Goal: Check status: Check status

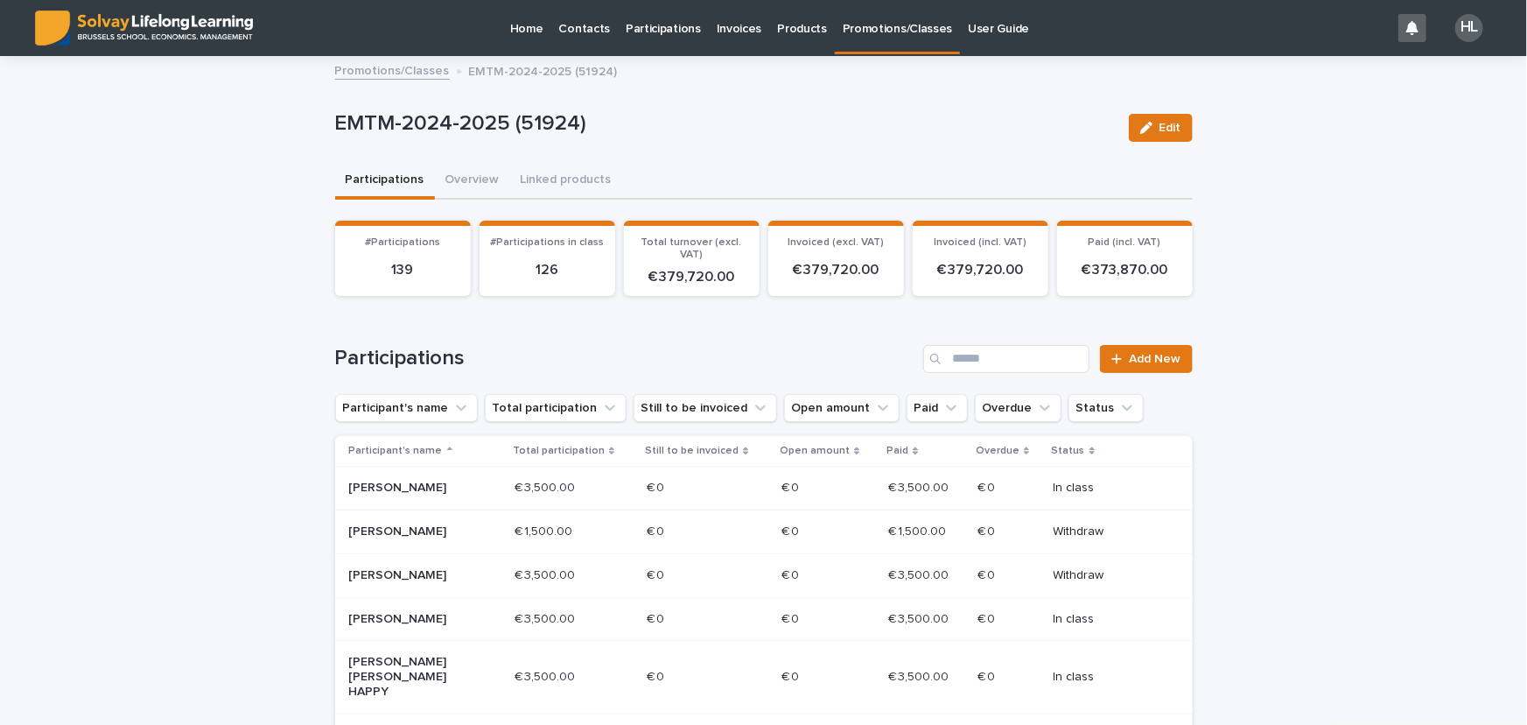
click at [894, 22] on p "Promotions/Classes" at bounding box center [897, 18] width 109 height 37
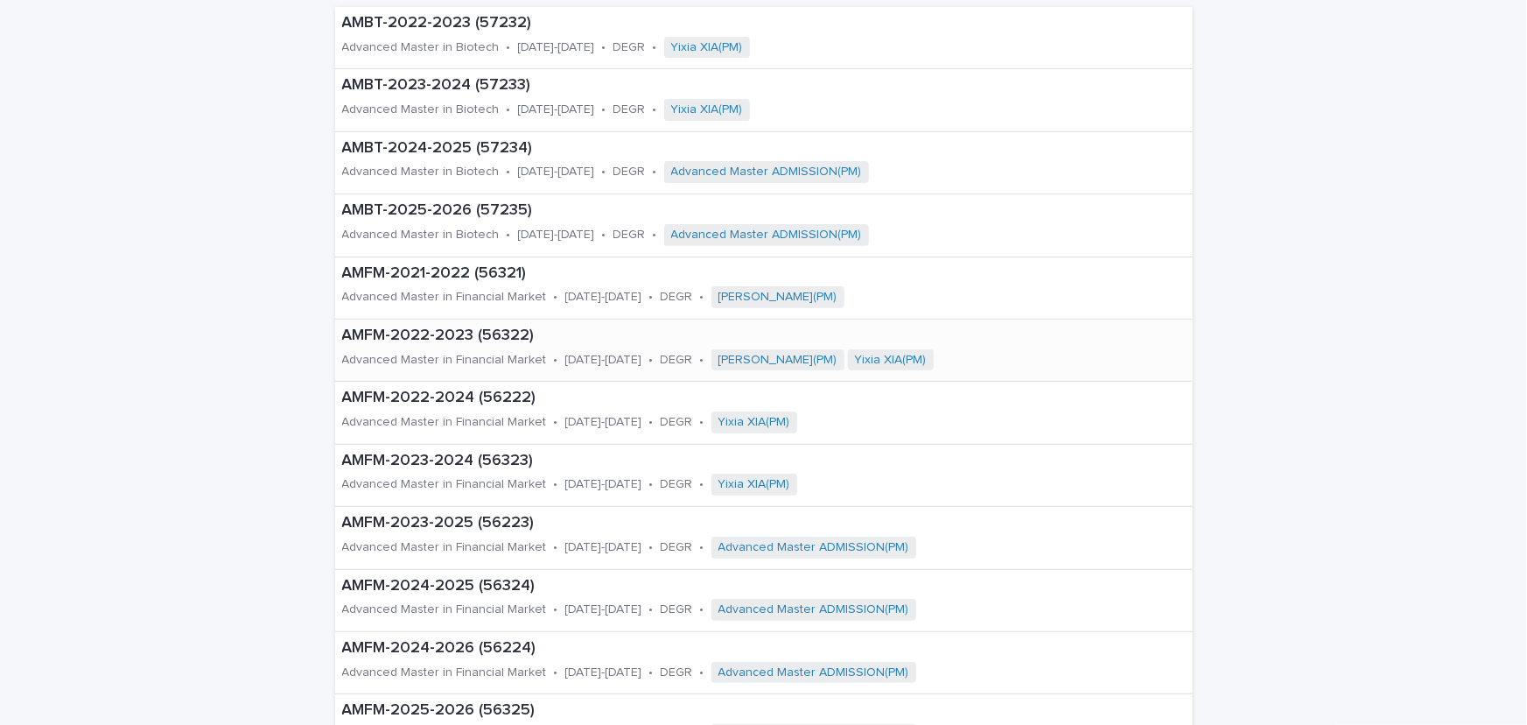
scroll to position [238, 0]
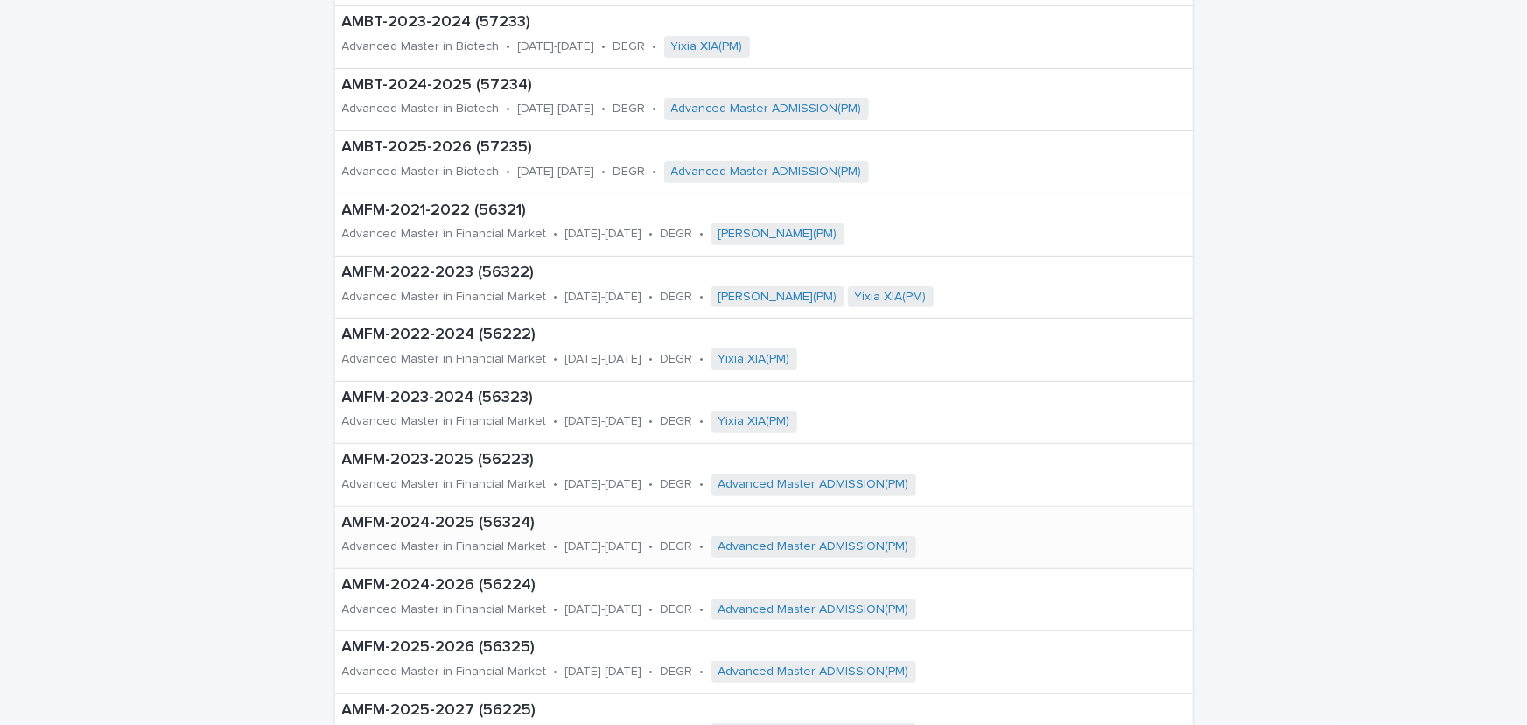
click at [466, 531] on div "AMFM-2024-2025 (56324) Advanced Master in Financial Market • [DATE]-[DATE] • DE…" at bounding box center [727, 537] width 785 height 61
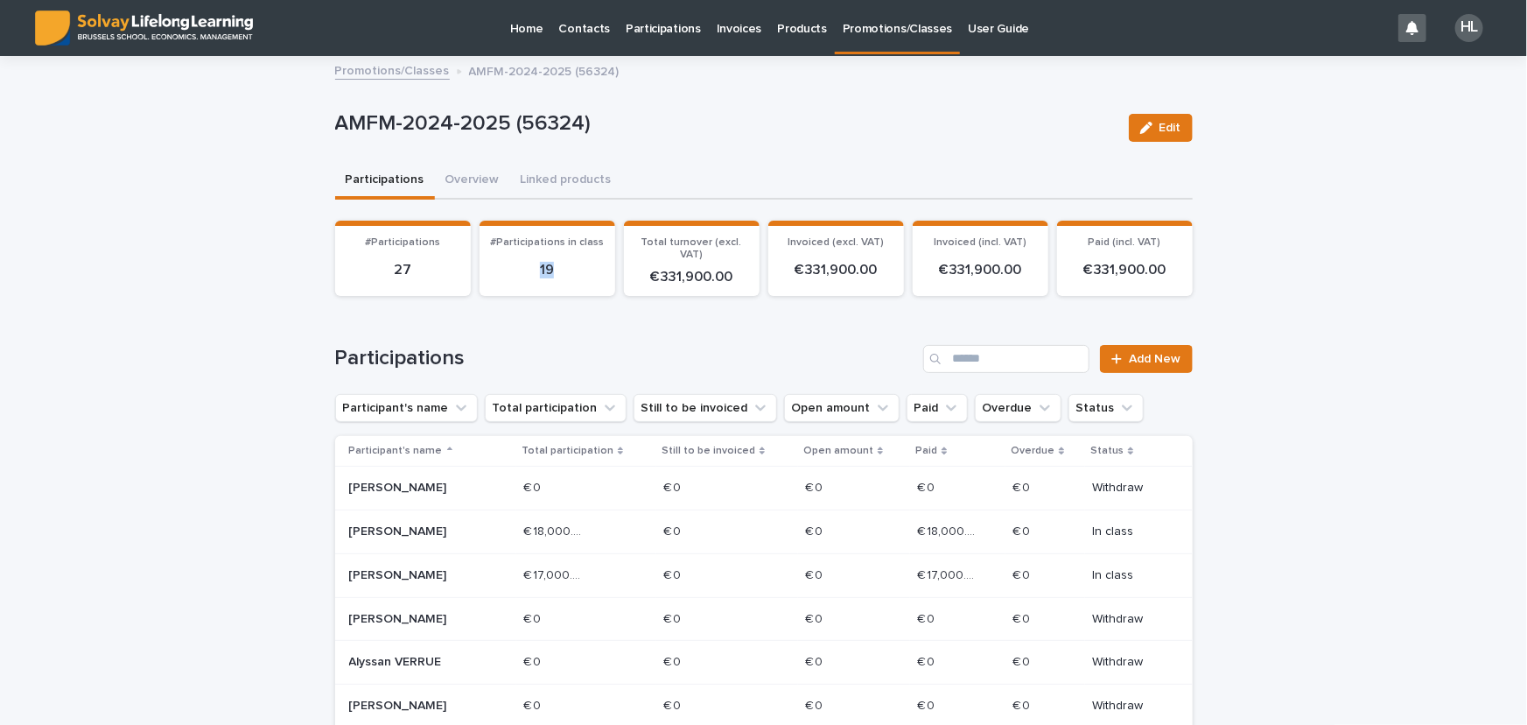
drag, startPoint x: 528, startPoint y: 266, endPoint x: 556, endPoint y: 278, distance: 30.6
click at [556, 278] on div "19" at bounding box center [547, 271] width 115 height 30
drag, startPoint x: 648, startPoint y: 285, endPoint x: 744, endPoint y: 290, distance: 96.4
click at [744, 290] on section "Total turnover (excl. VAT) € 331,900.00" at bounding box center [692, 258] width 136 height 75
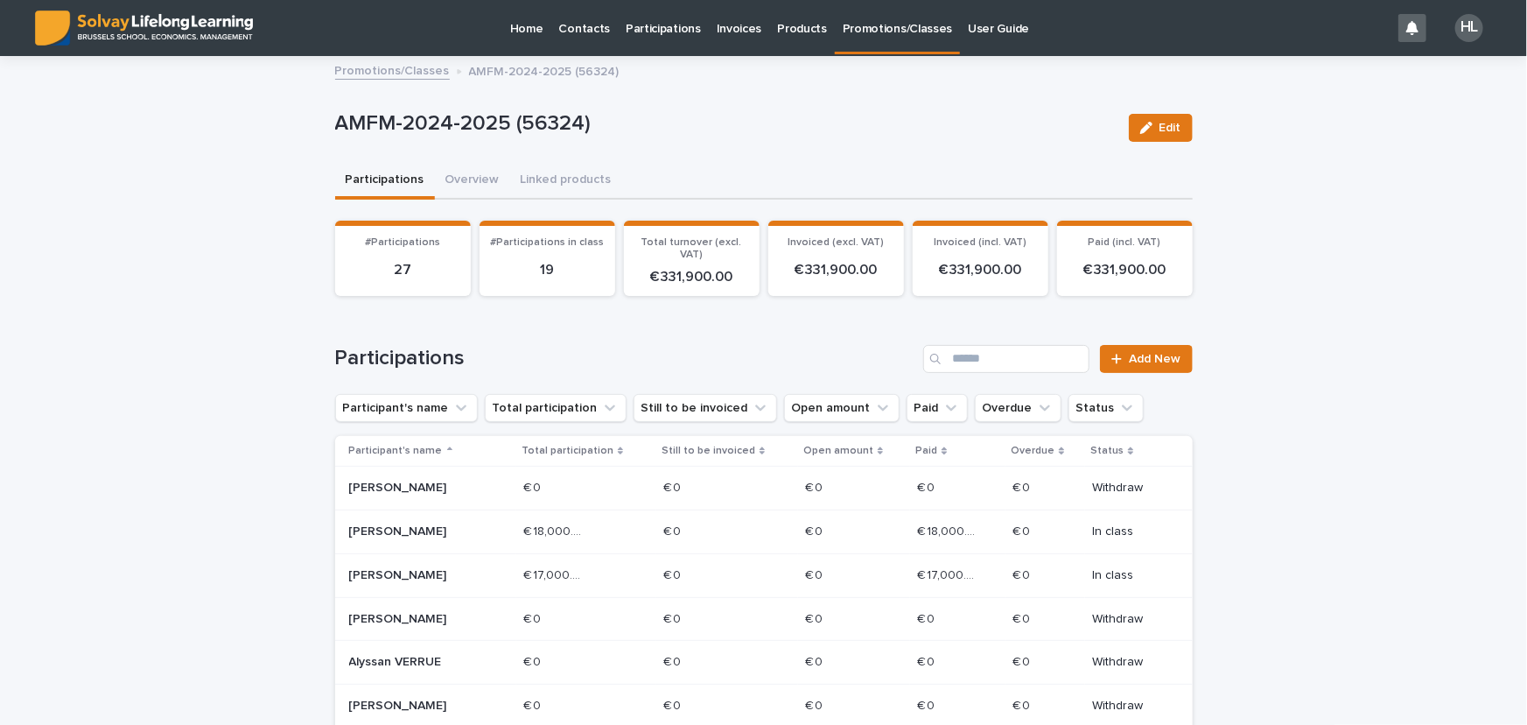
click at [709, 364] on h1 "Participations" at bounding box center [626, 358] width 582 height 25
drag, startPoint x: 797, startPoint y: 272, endPoint x: 883, endPoint y: 291, distance: 87.7
click at [883, 291] on section "Invoiced (excl. VAT) € 331,900.00" at bounding box center [836, 258] width 136 height 75
click at [768, 289] on section "Invoiced (excl. VAT) € 331,900.00" at bounding box center [836, 258] width 136 height 75
drag, startPoint x: 943, startPoint y: 278, endPoint x: 1061, endPoint y: 401, distance: 169.6
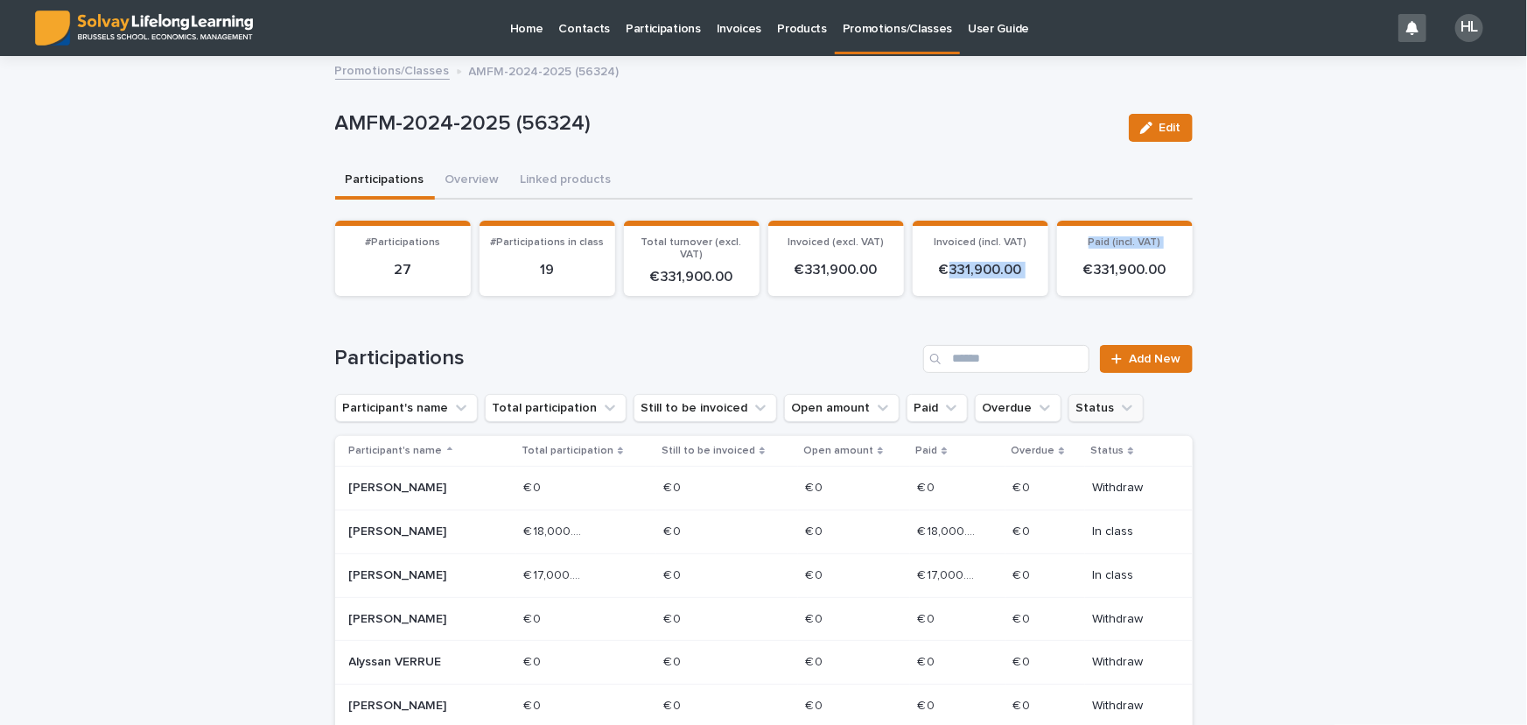
click at [1065, 304] on div "Loading... Saving… #Participations 27 #Participations in class 19 Total turnove…" at bounding box center [764, 265] width 858 height 89
click at [519, 29] on p "Home" at bounding box center [526, 18] width 33 height 37
